Goal: Task Accomplishment & Management: Use online tool/utility

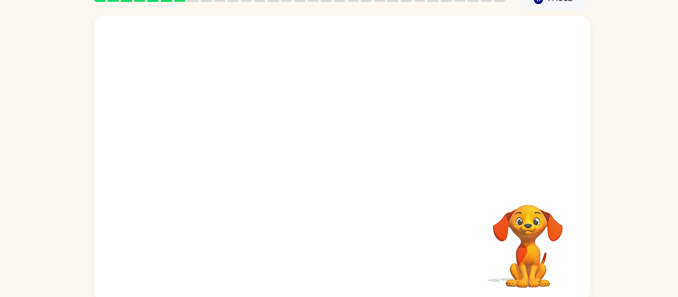
scroll to position [52, 0]
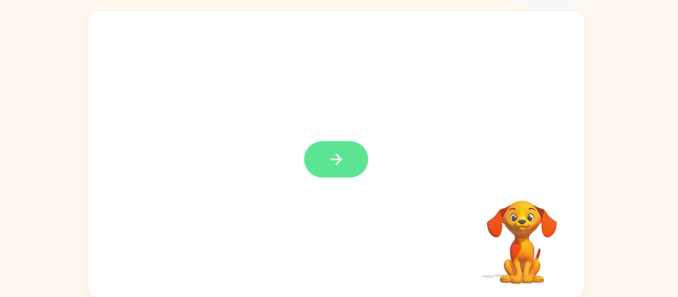
click at [323, 164] on button "button" at bounding box center [339, 160] width 64 height 36
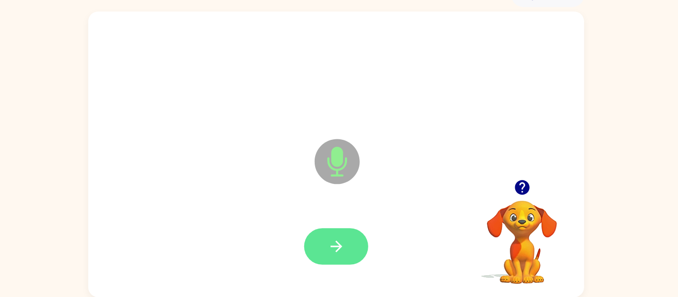
click at [344, 248] on icon "button" at bounding box center [339, 246] width 17 height 17
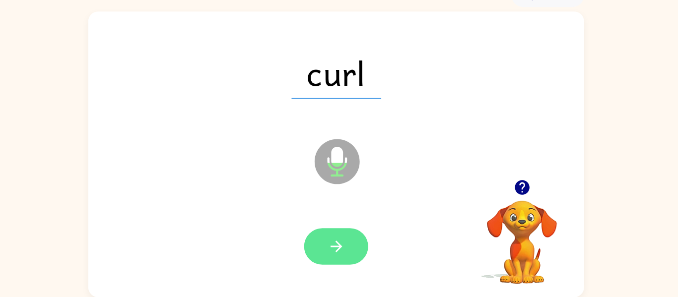
click at [323, 263] on button "button" at bounding box center [339, 247] width 64 height 36
click at [344, 232] on button "button" at bounding box center [339, 247] width 64 height 36
click at [340, 255] on icon "button" at bounding box center [339, 246] width 17 height 17
click at [342, 251] on icon "button" at bounding box center [339, 246] width 17 height 17
click at [361, 249] on button "button" at bounding box center [339, 247] width 64 height 36
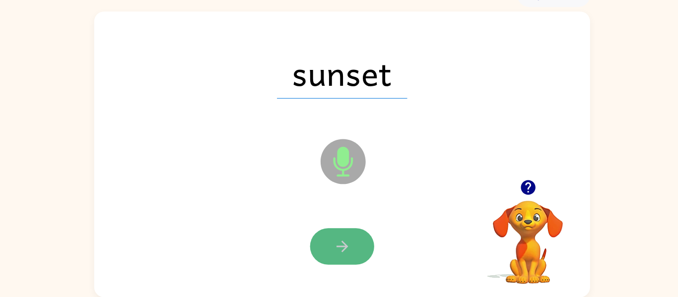
click at [356, 244] on button "button" at bounding box center [339, 247] width 64 height 36
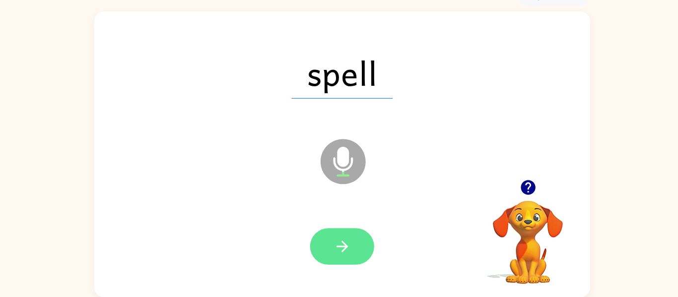
click at [313, 252] on button "button" at bounding box center [339, 247] width 64 height 36
click at [342, 255] on div at bounding box center [339, 247] width 64 height 36
click at [345, 240] on icon "button" at bounding box center [339, 246] width 17 height 17
click at [329, 236] on button "button" at bounding box center [339, 247] width 64 height 36
click at [323, 261] on button "button" at bounding box center [339, 247] width 64 height 36
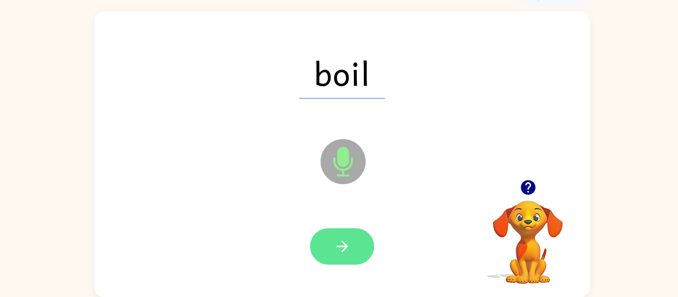
click at [328, 240] on button "button" at bounding box center [339, 247] width 64 height 36
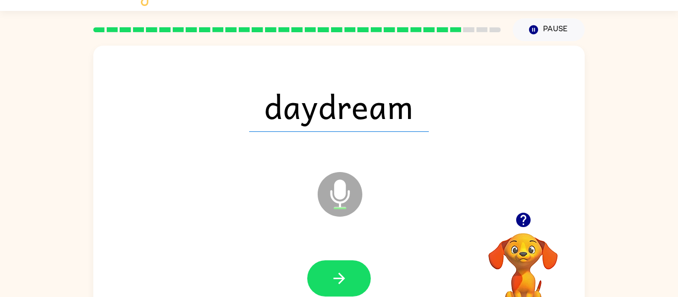
scroll to position [7, 0]
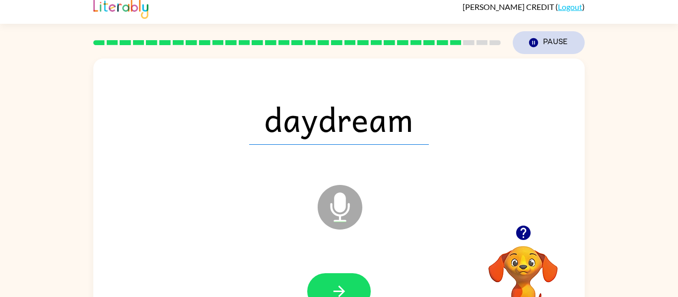
click at [548, 37] on button "Pause Pause" at bounding box center [549, 42] width 72 height 23
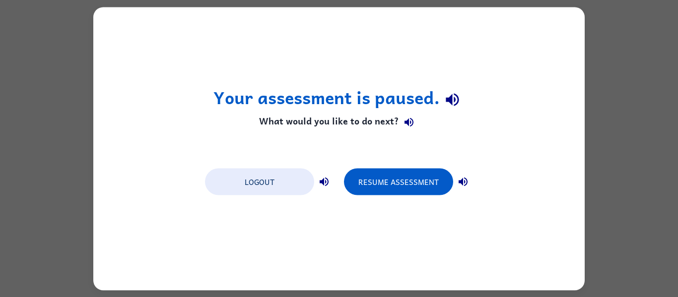
scroll to position [0, 0]
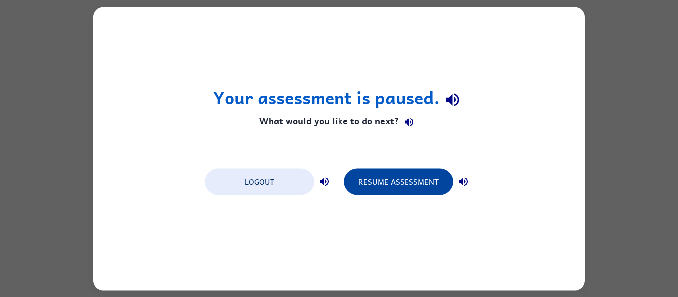
click at [413, 183] on button "Resume Assessment" at bounding box center [398, 181] width 109 height 27
